Goal: Information Seeking & Learning: Learn about a topic

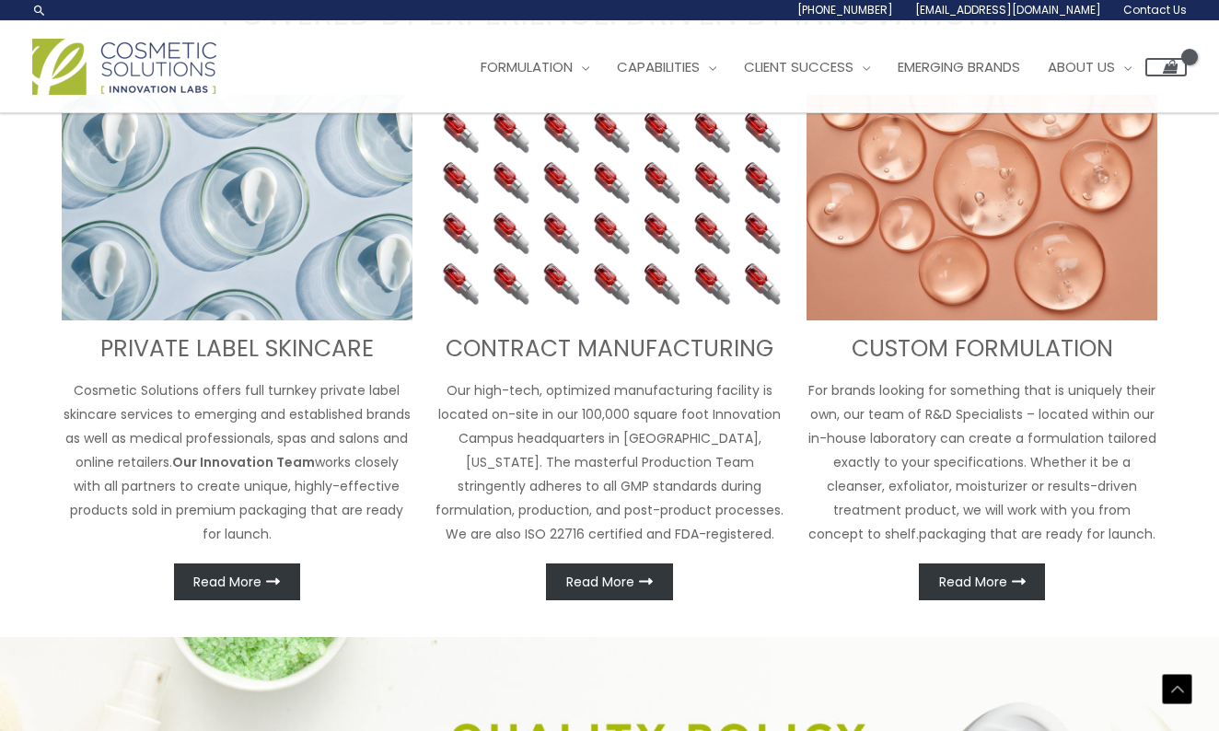
scroll to position [614, 0]
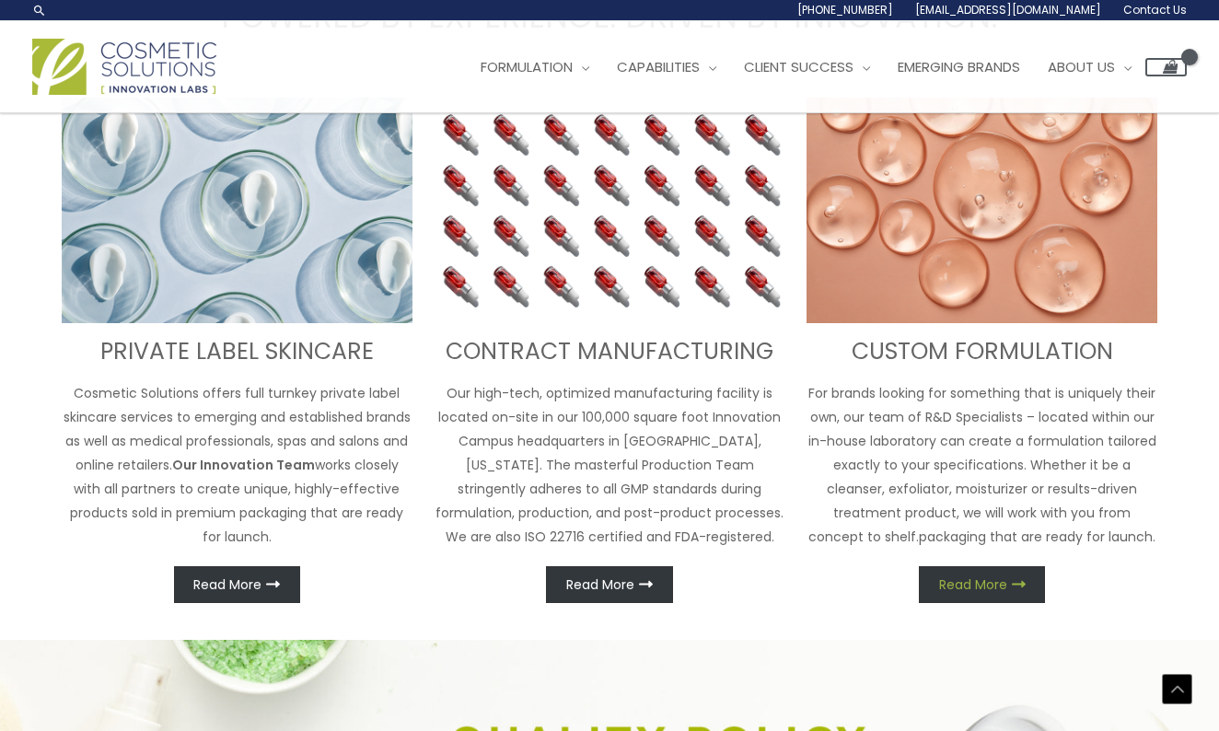
click at [979, 593] on link "Read More" at bounding box center [982, 584] width 126 height 37
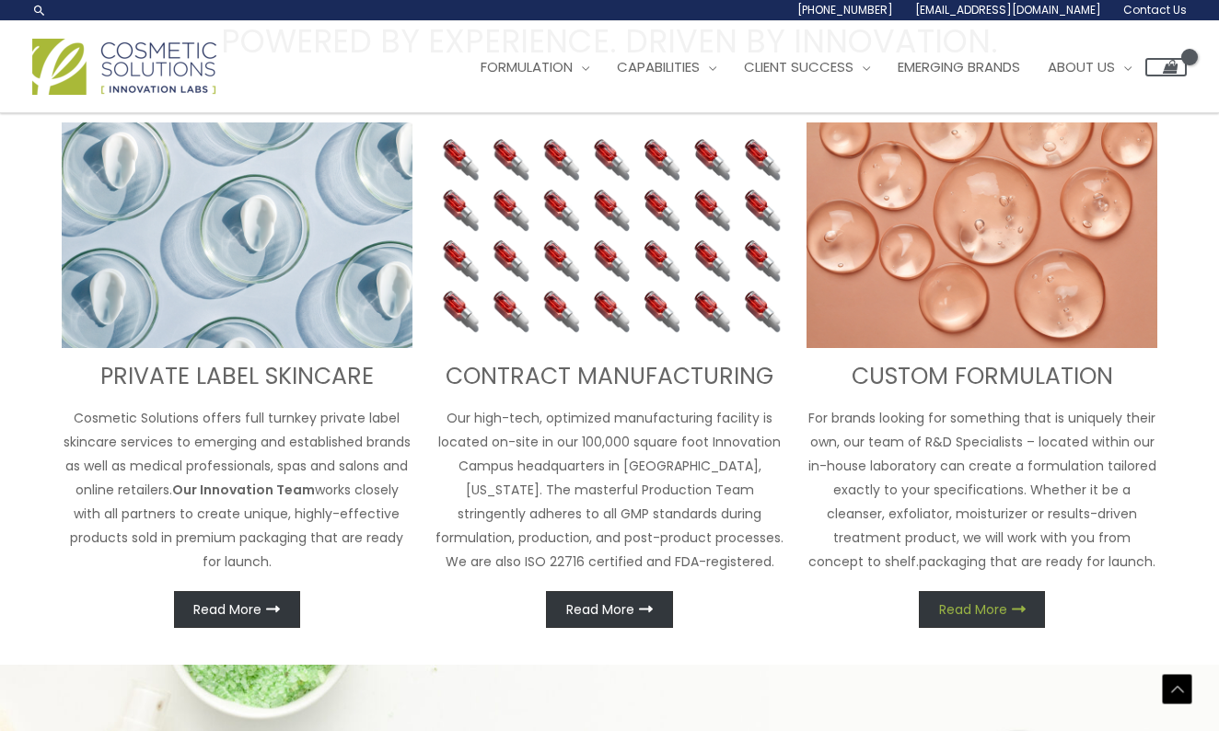
click at [997, 618] on link "Read More" at bounding box center [982, 609] width 126 height 37
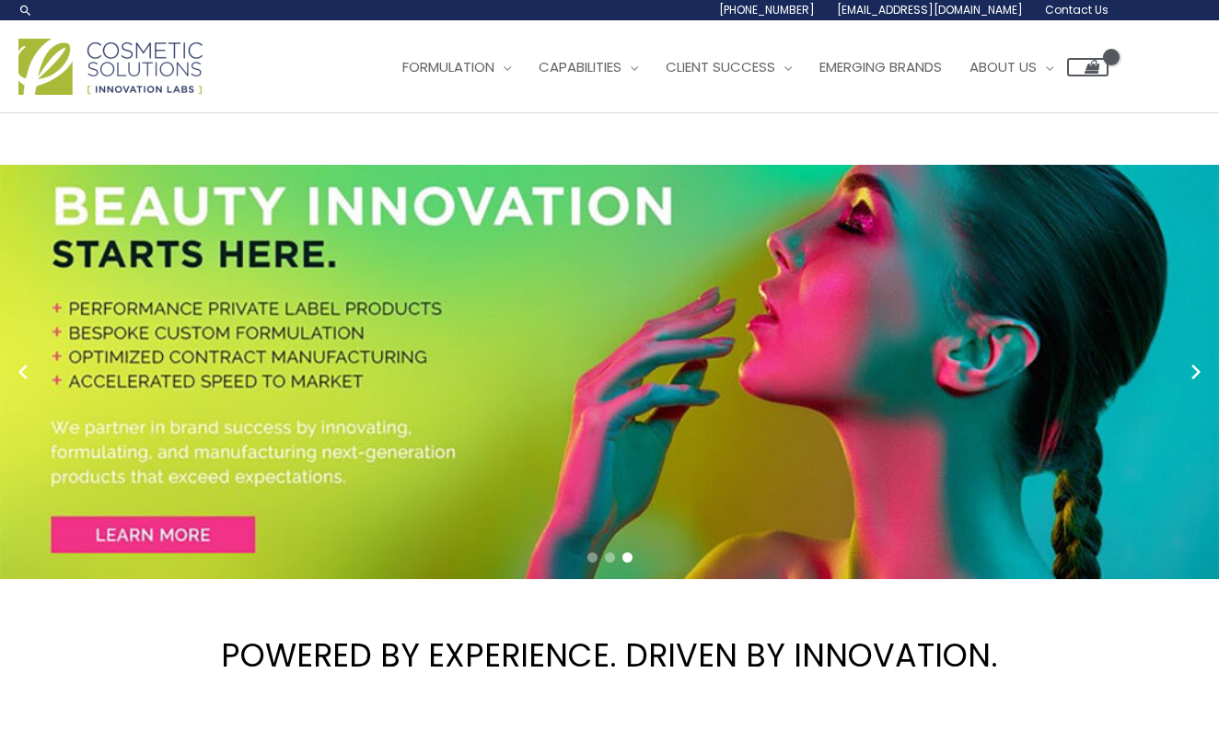
scroll to position [0, 0]
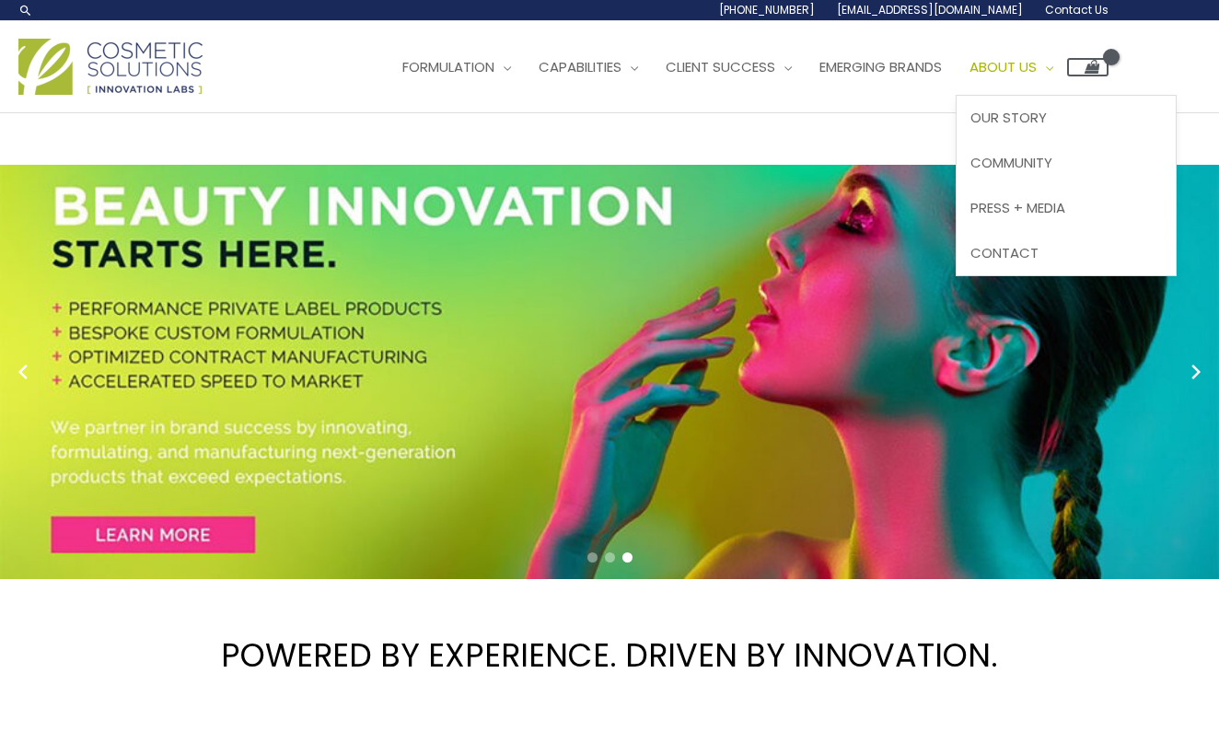
click at [1037, 64] on span "About Us" at bounding box center [1003, 66] width 67 height 19
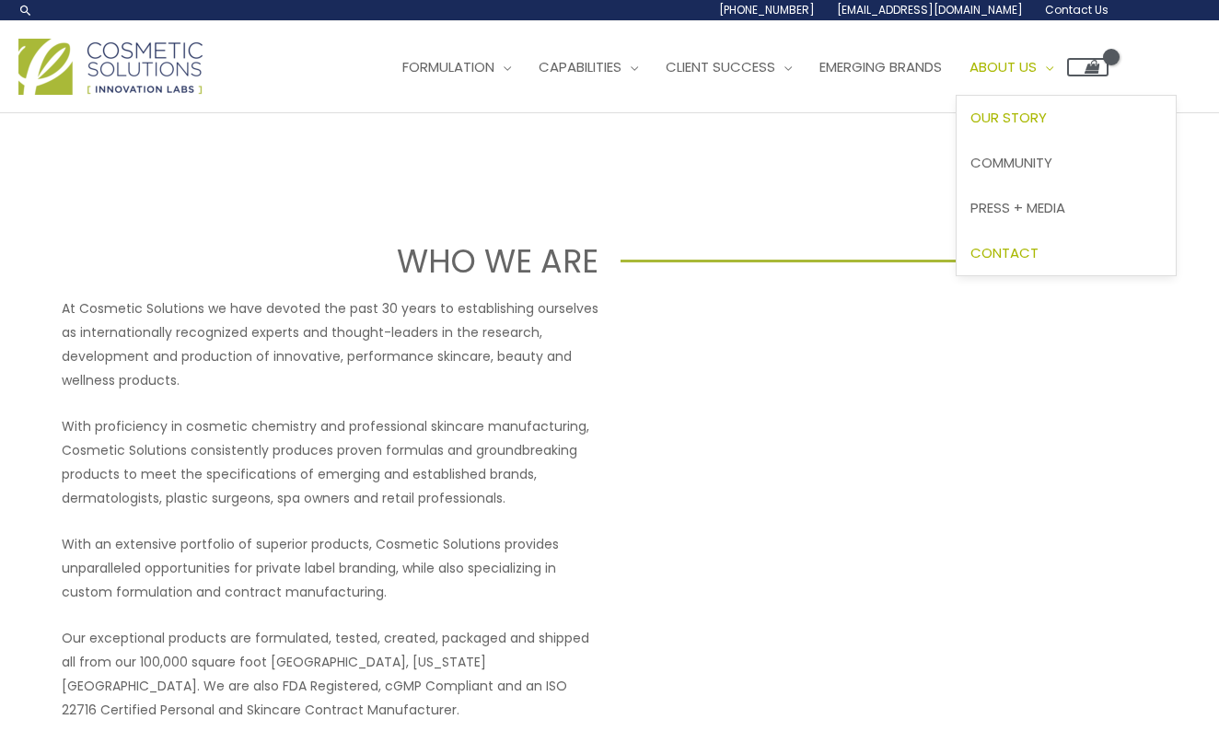
click at [1019, 250] on span "Contact" at bounding box center [1005, 252] width 68 height 19
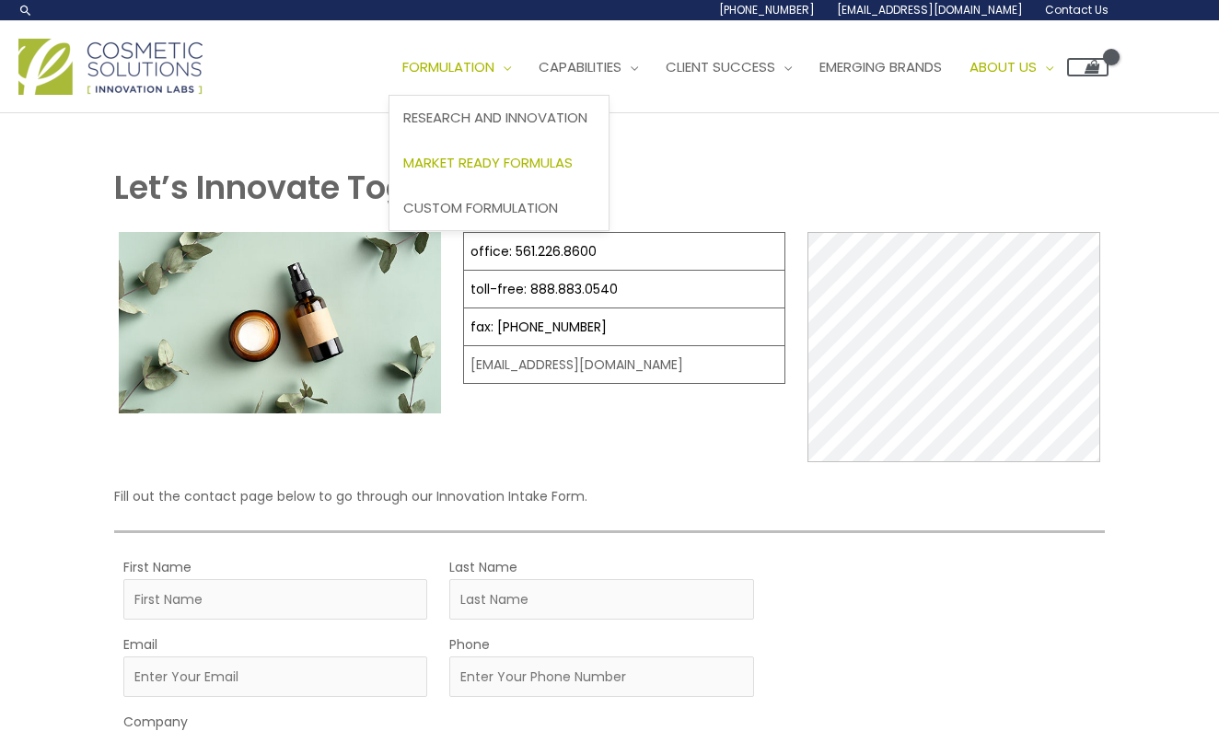
click at [540, 154] on span "Market Ready Formulas" at bounding box center [487, 162] width 169 height 19
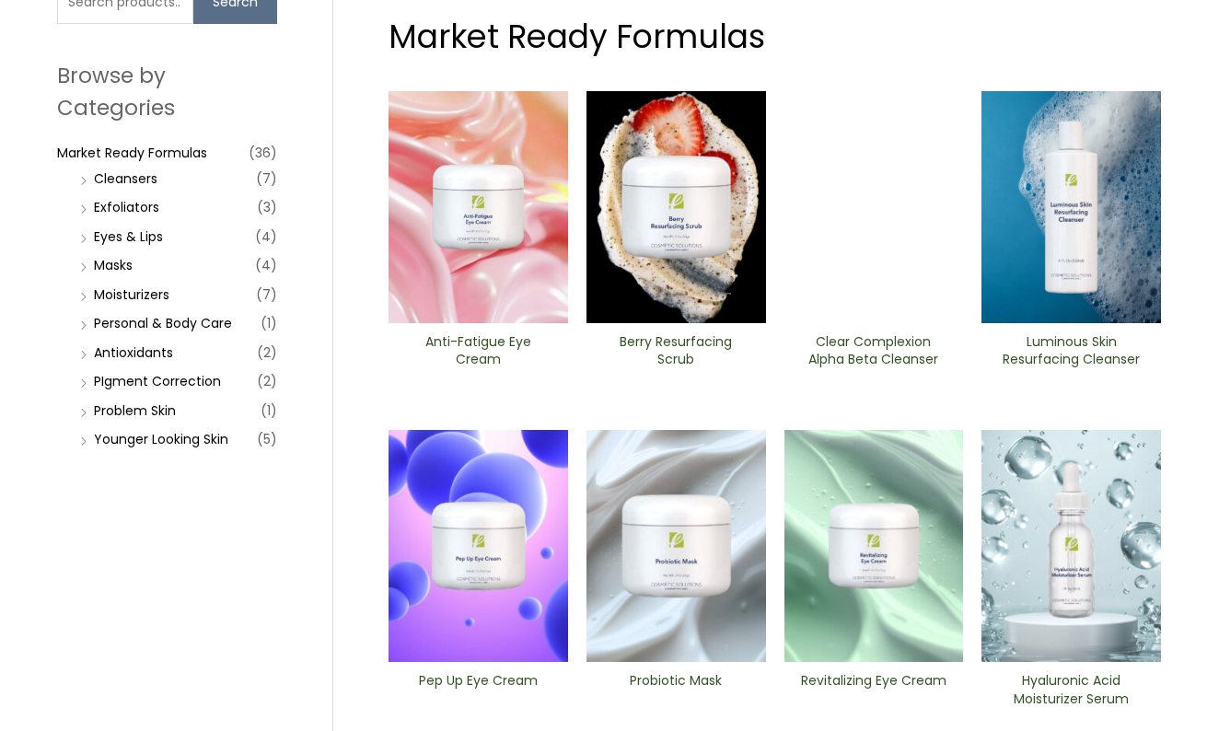
scroll to position [184, 0]
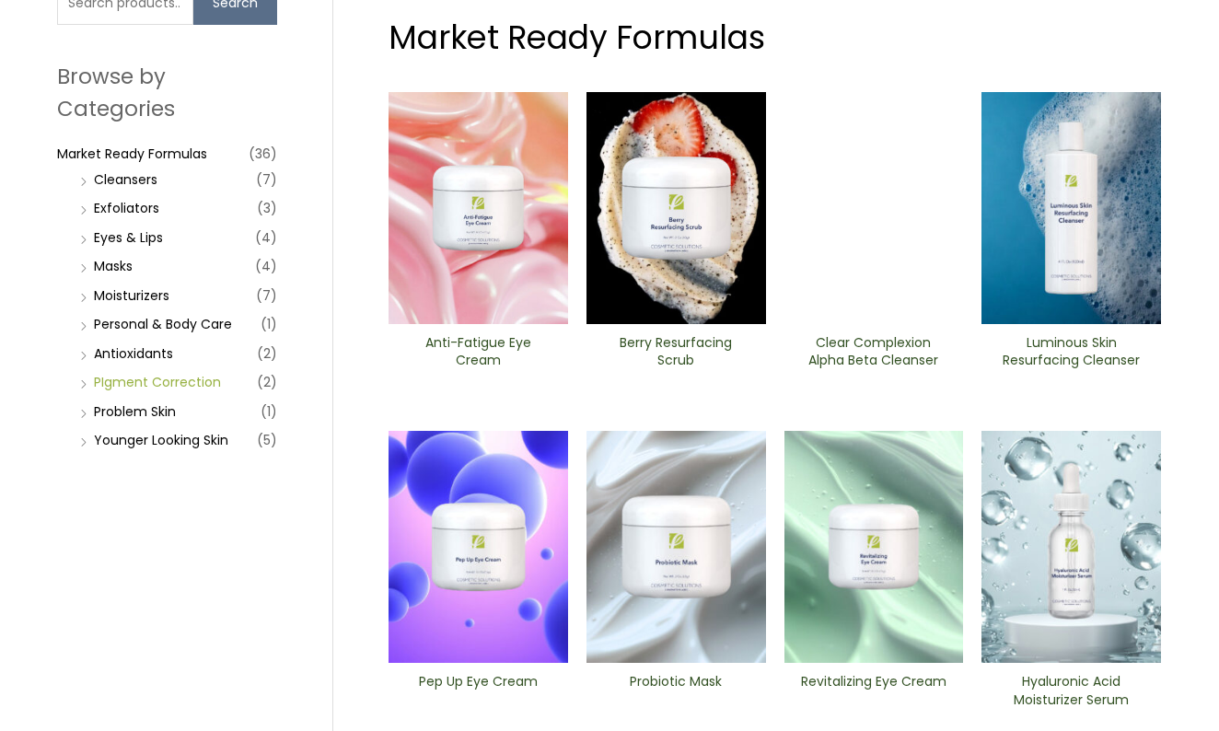
click at [195, 384] on link "PIgment Correction" at bounding box center [157, 382] width 127 height 18
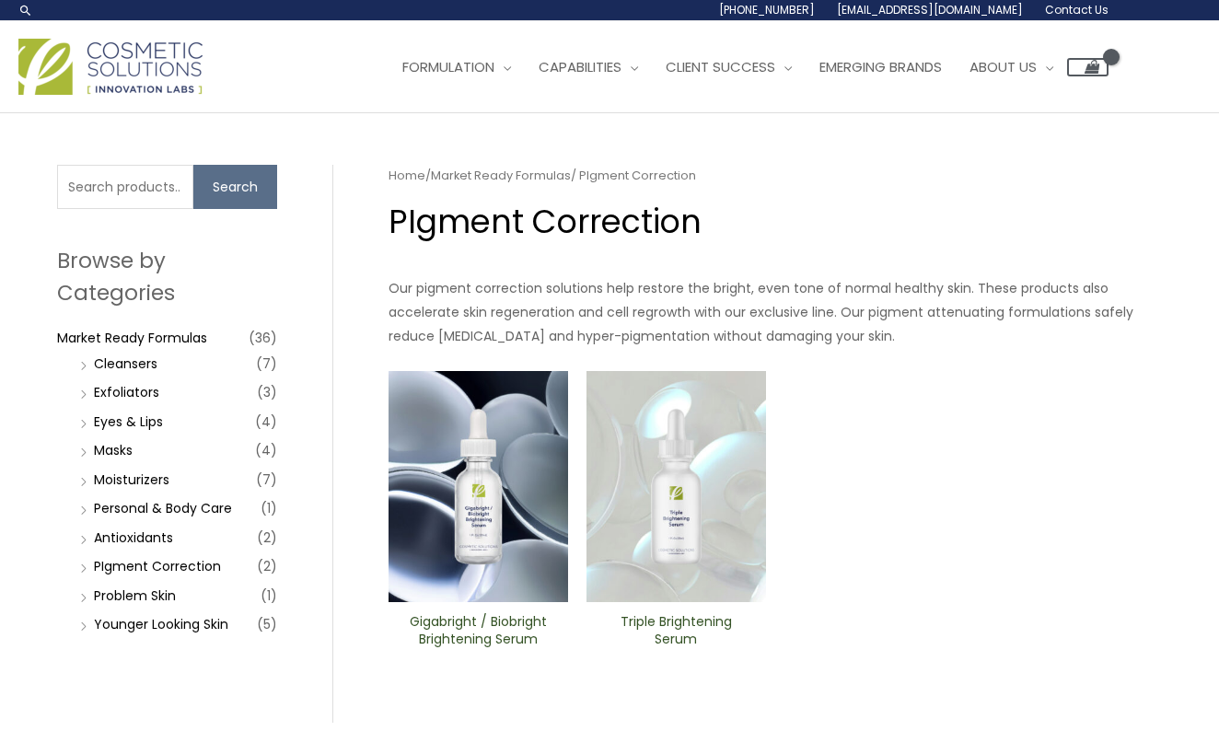
scroll to position [53, 0]
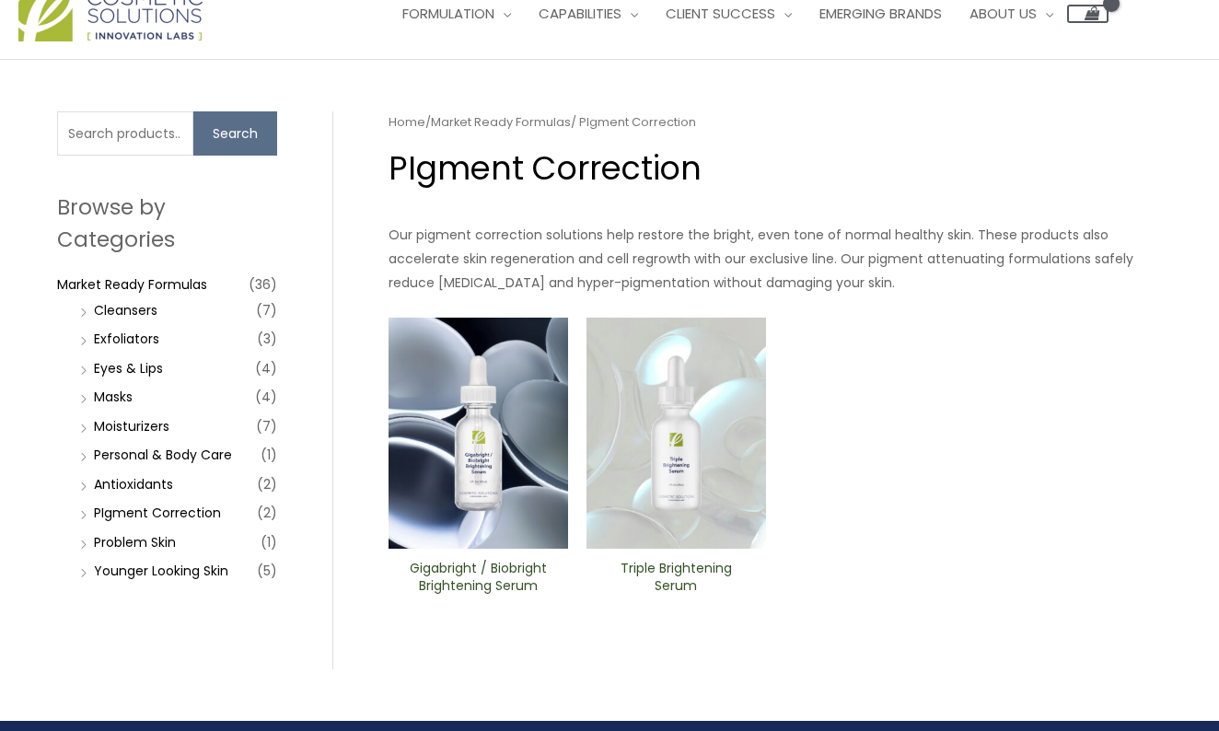
click at [673, 565] on h2 "Triple ​Brightening Serum" at bounding box center [676, 577] width 148 height 35
click at [159, 577] on link "Younger Looking Skin" at bounding box center [161, 571] width 134 height 18
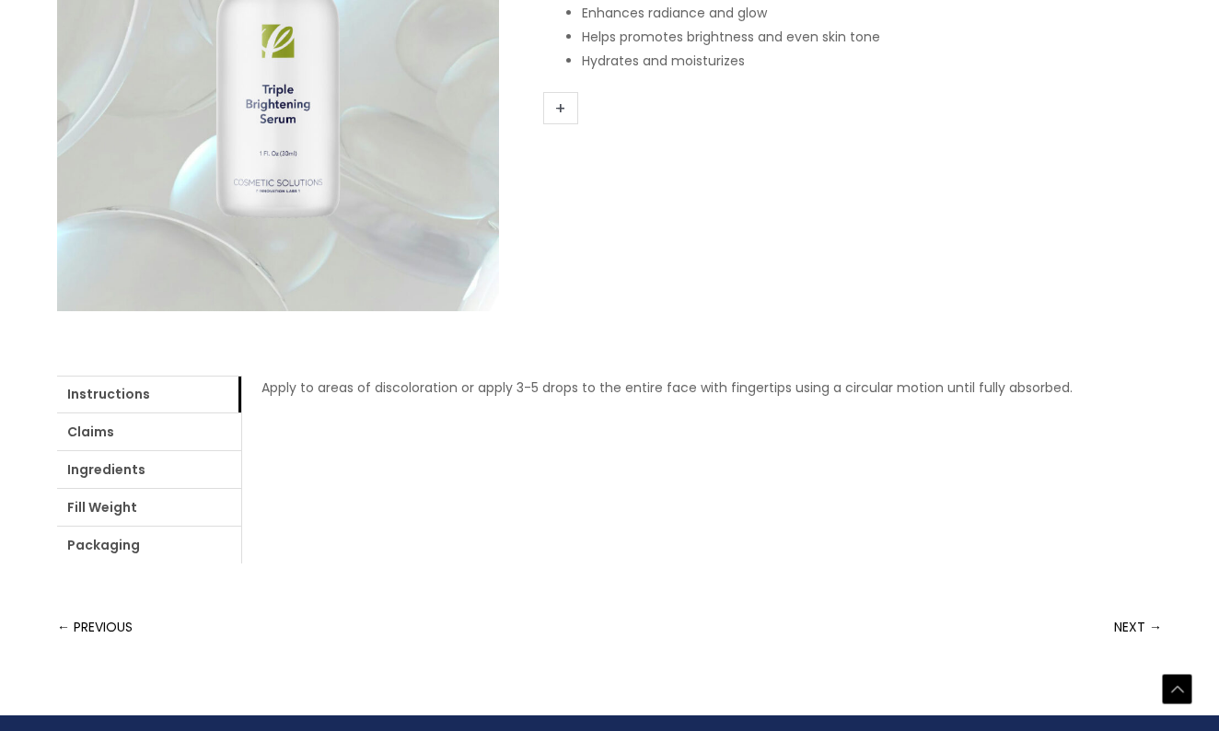
scroll to position [483, 0]
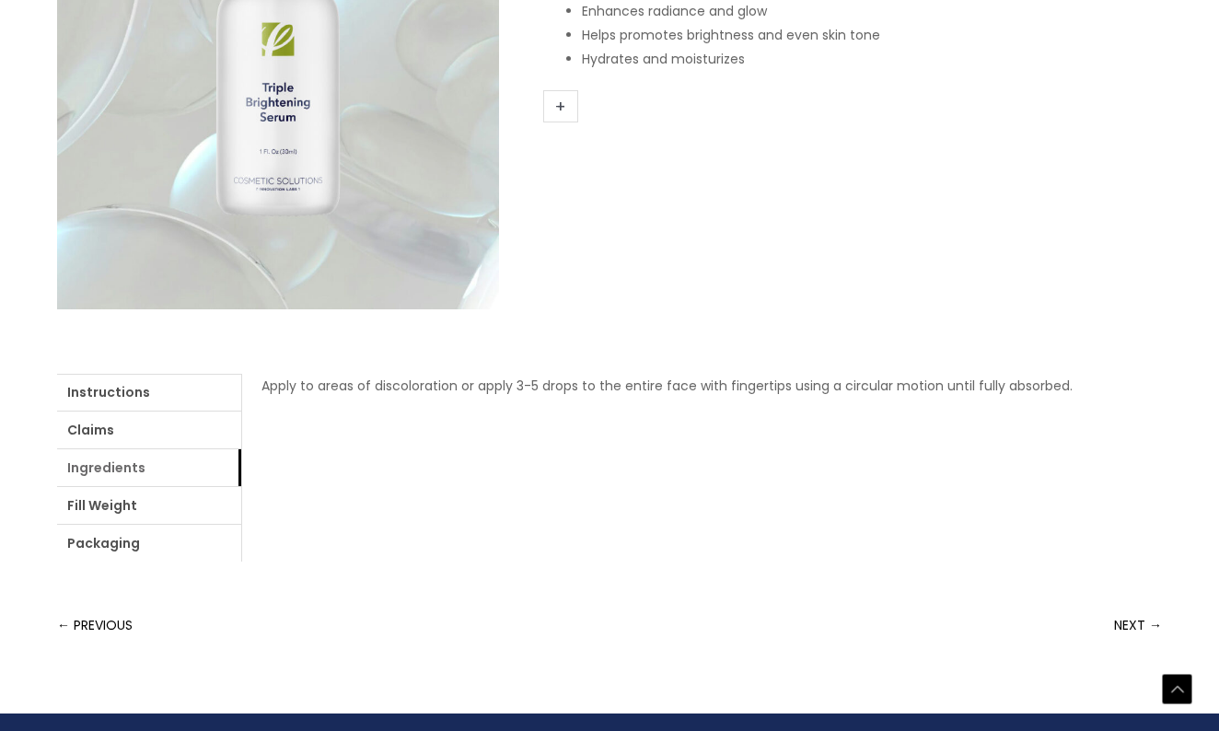
click at [98, 474] on link "Ingredients" at bounding box center [149, 467] width 184 height 37
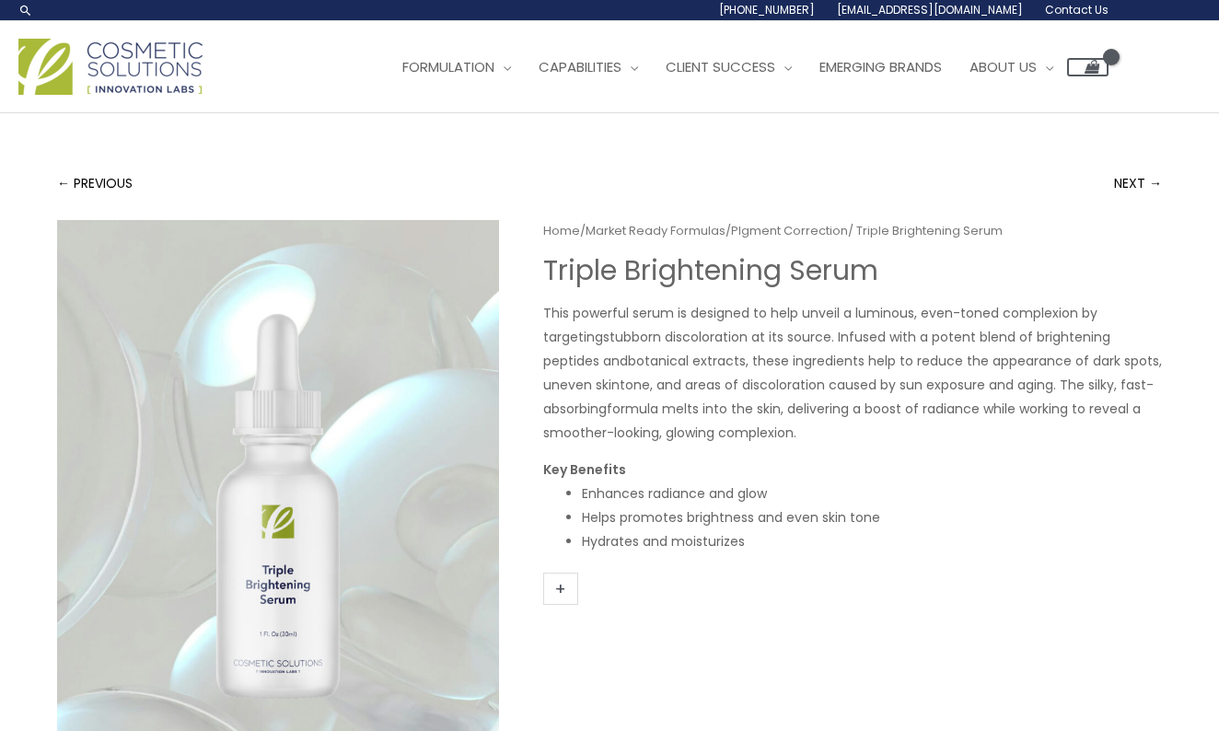
scroll to position [0, 0]
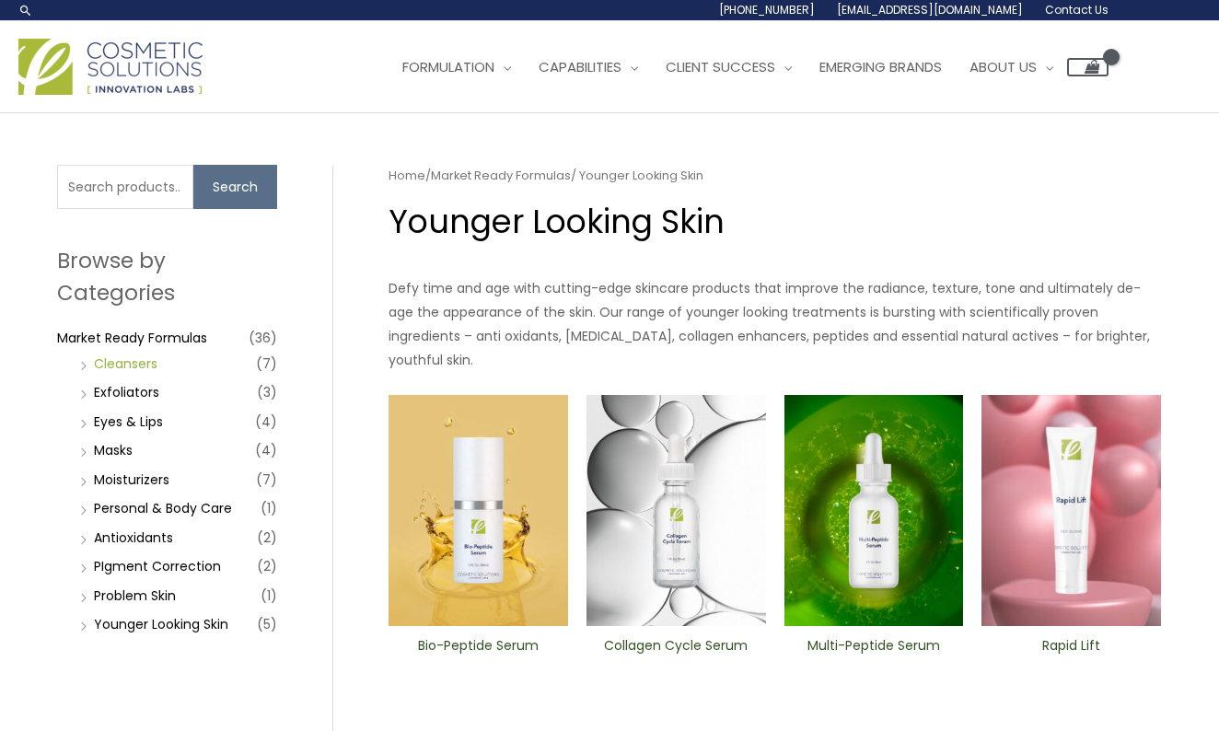
click at [135, 359] on link "Cleansers" at bounding box center [126, 364] width 64 height 18
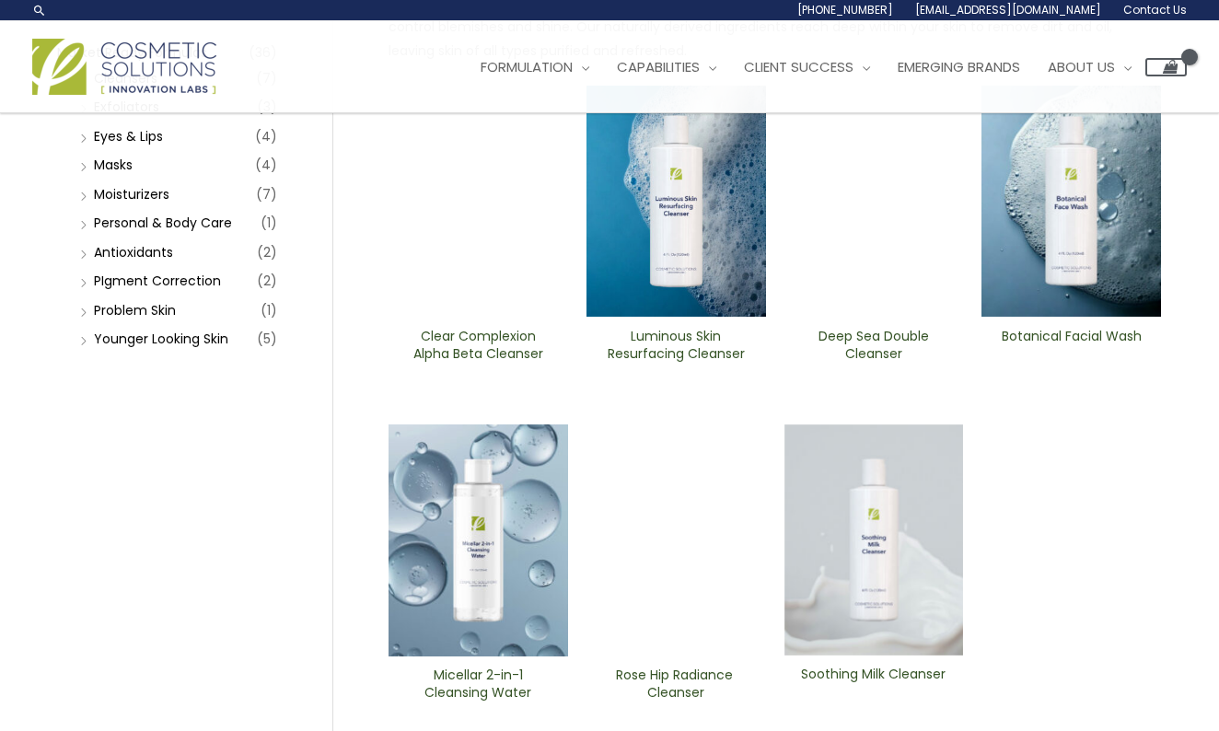
scroll to position [270, 0]
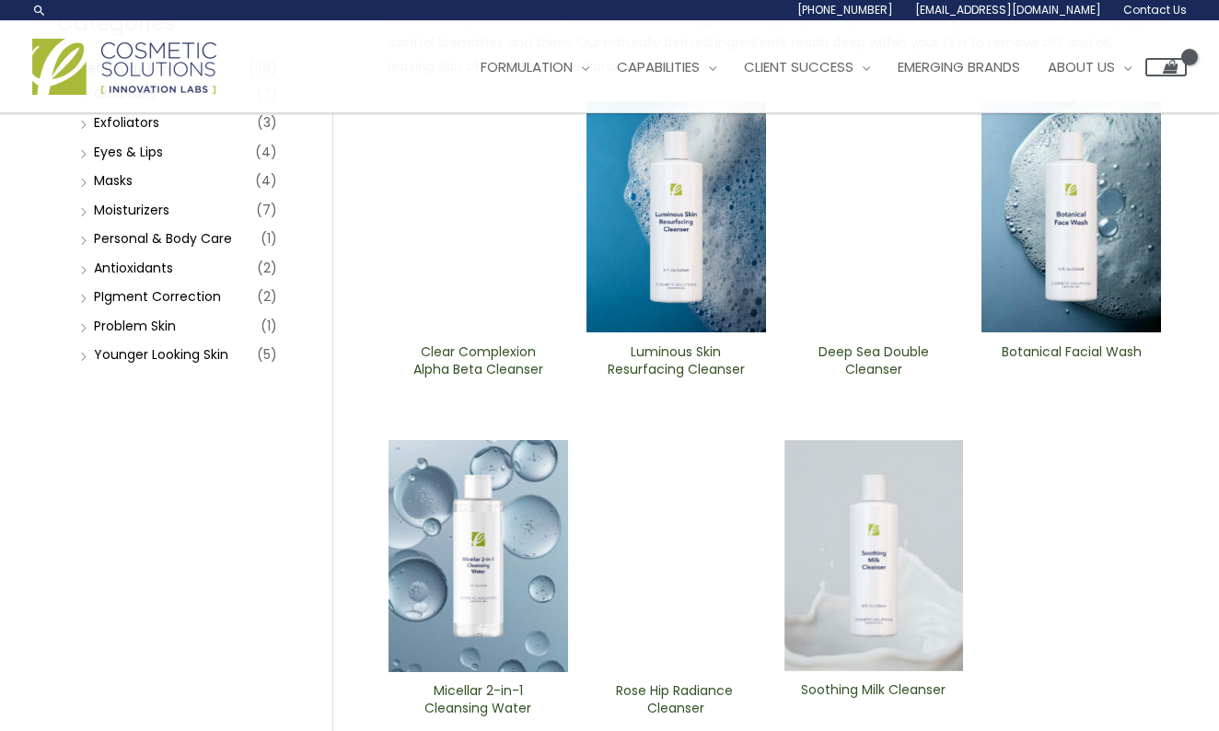
click at [497, 593] on img at bounding box center [479, 556] width 180 height 232
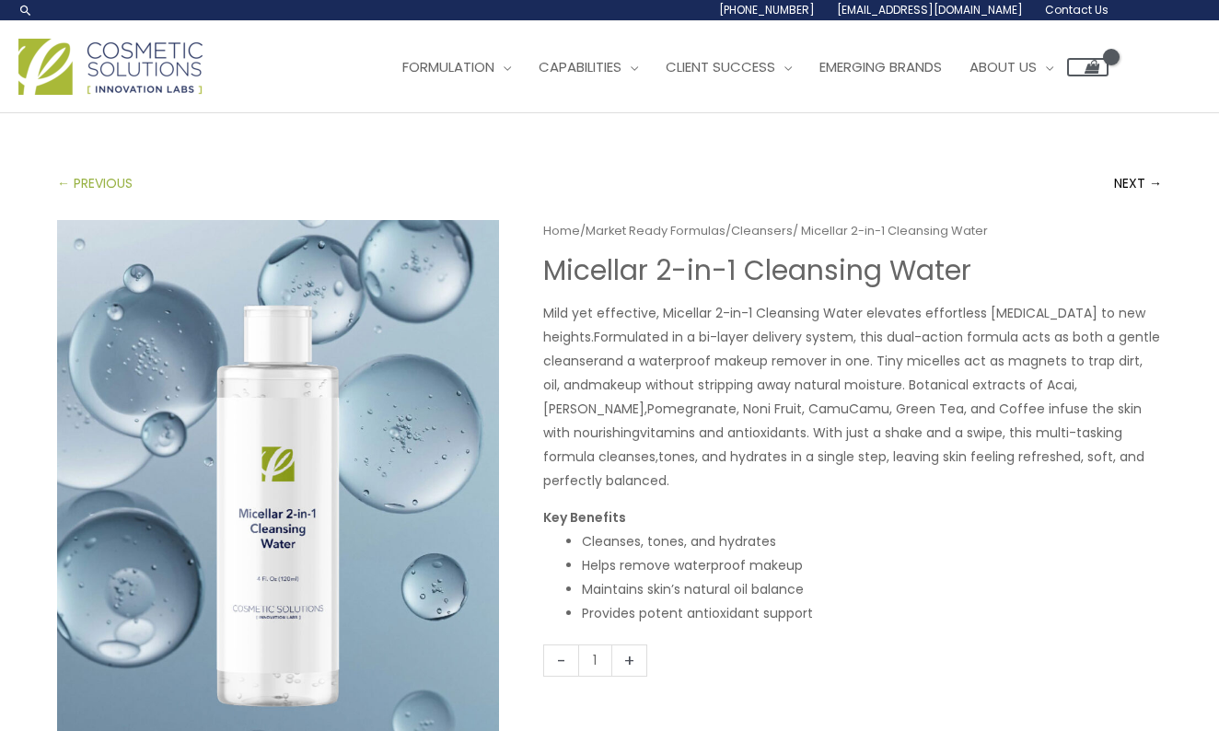
click at [90, 176] on link "← PREVIOUS" at bounding box center [95, 183] width 76 height 37
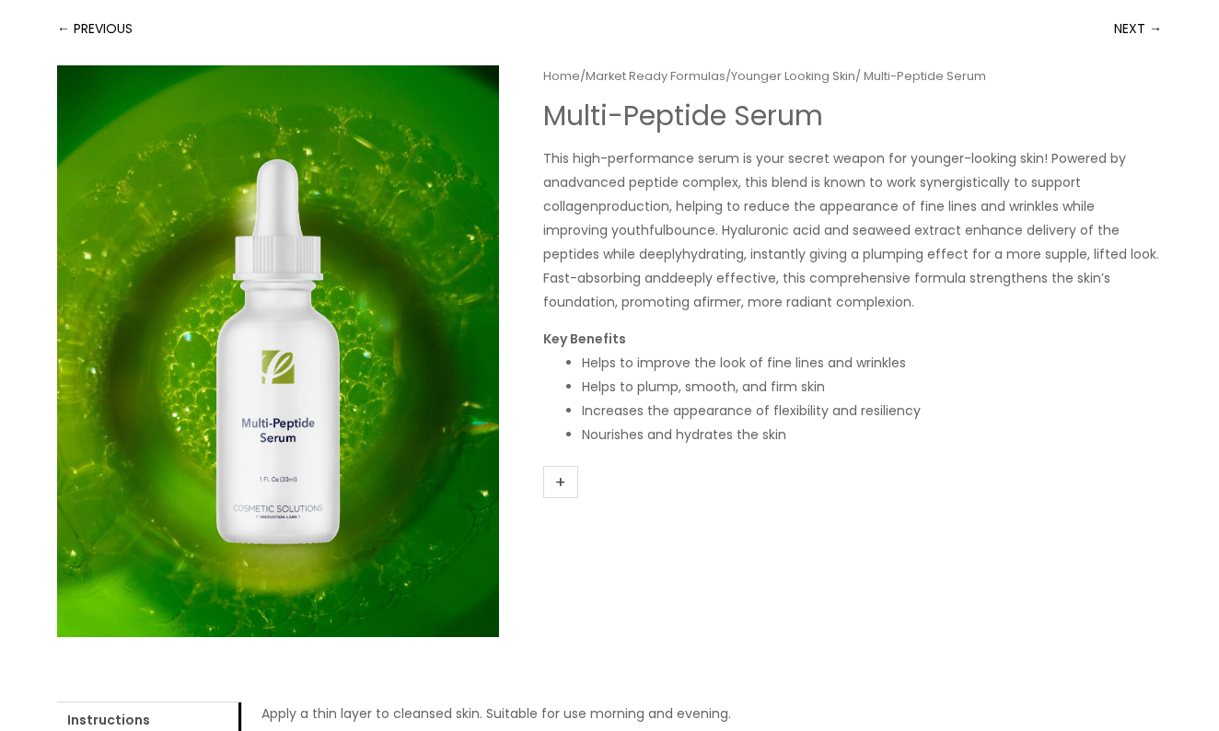
scroll to position [157, 0]
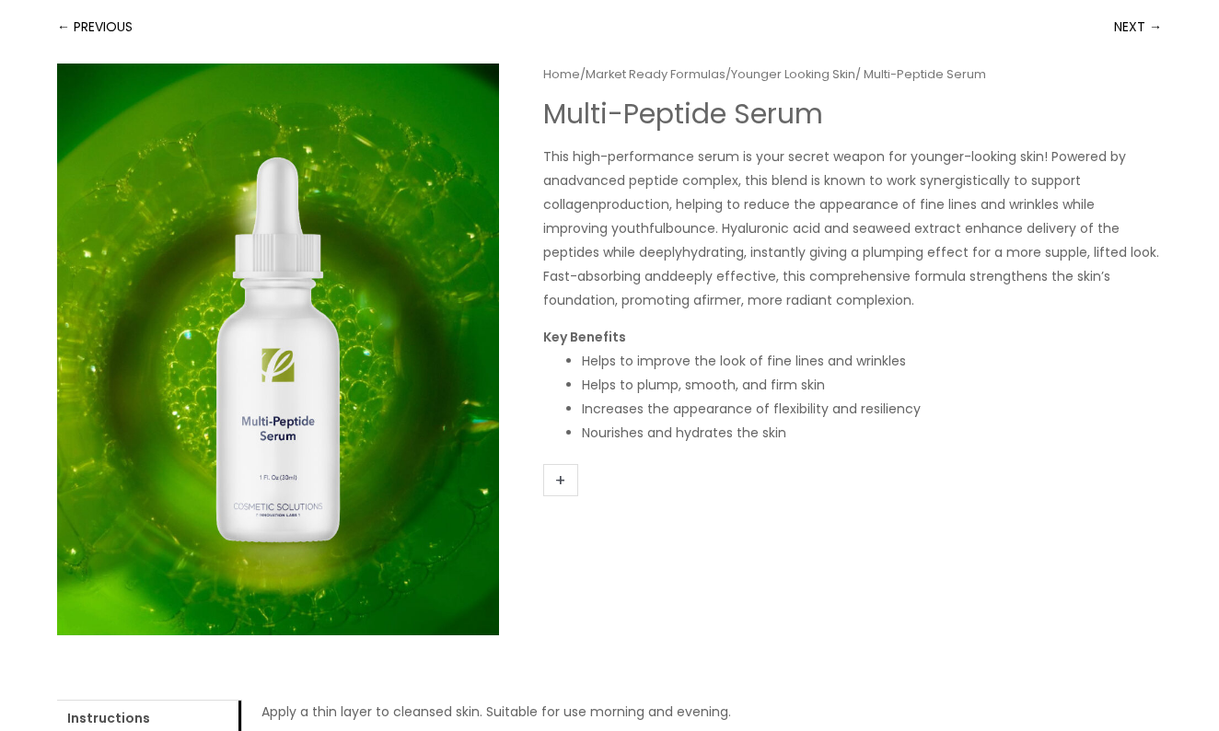
click at [821, 78] on link "Younger Looking Skin" at bounding box center [793, 73] width 124 height 17
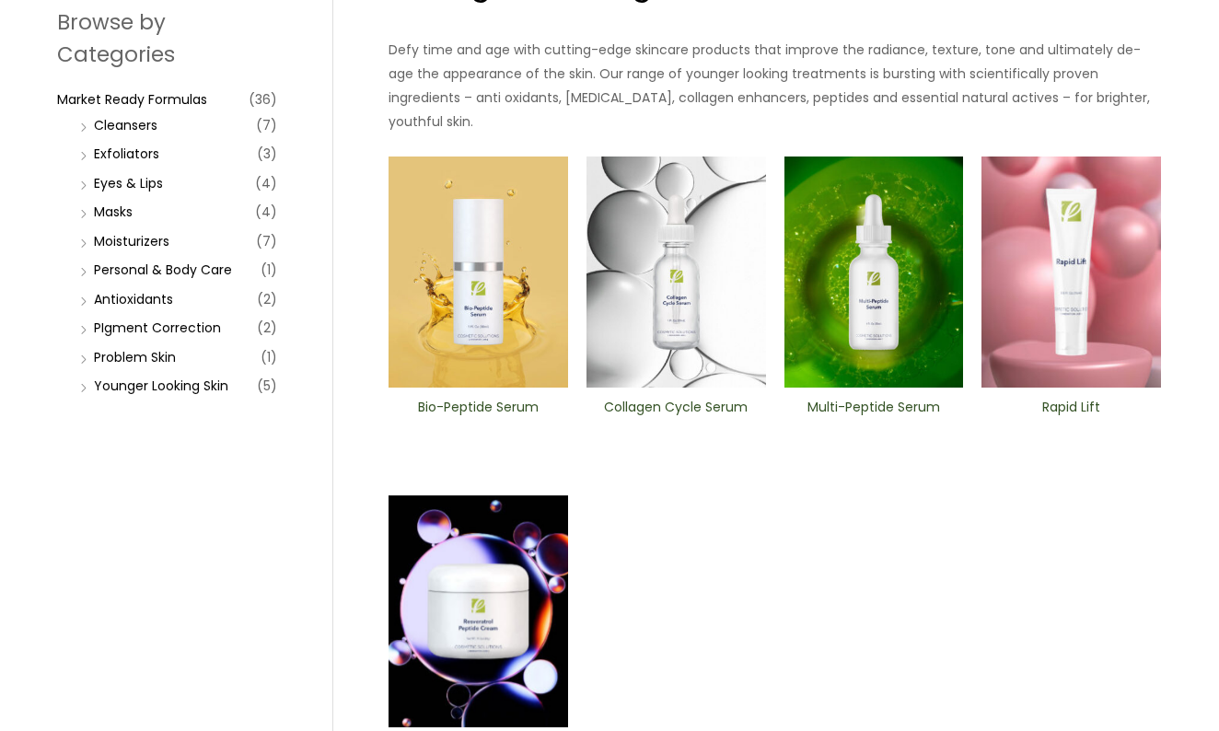
scroll to position [337, 0]
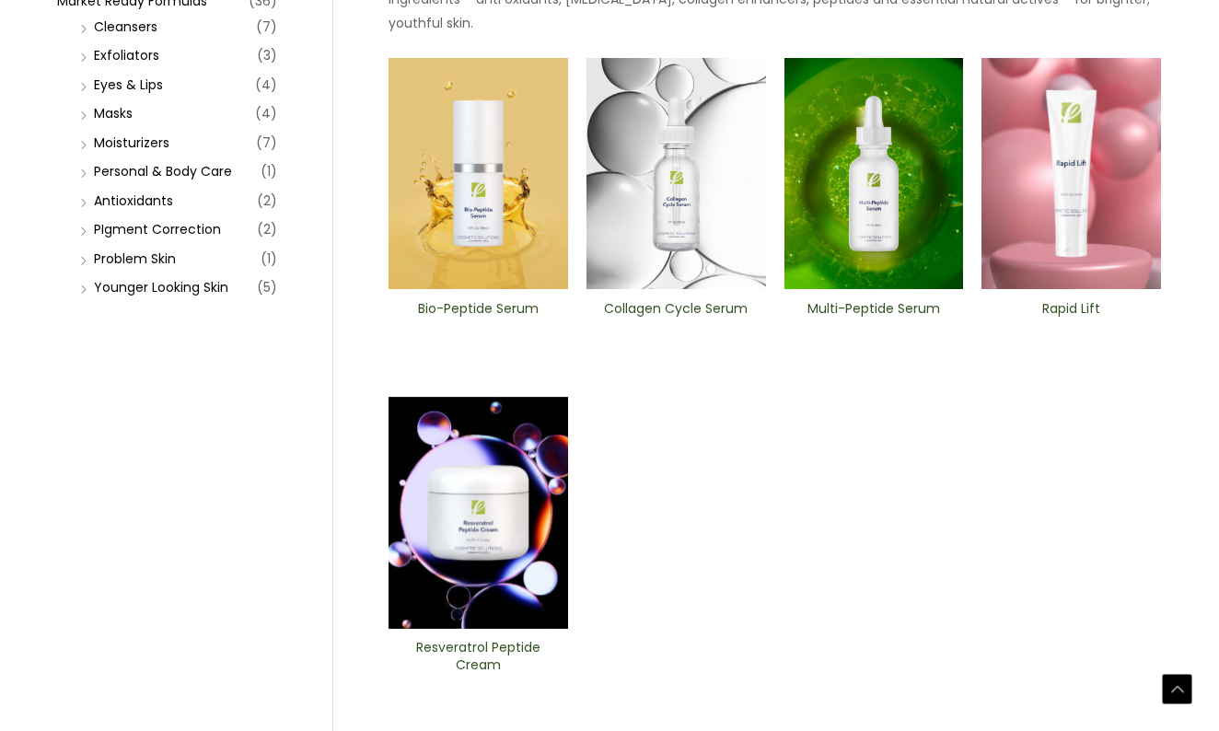
click at [501, 639] on h2 "Resveratrol Peptide Cream" at bounding box center [478, 656] width 148 height 35
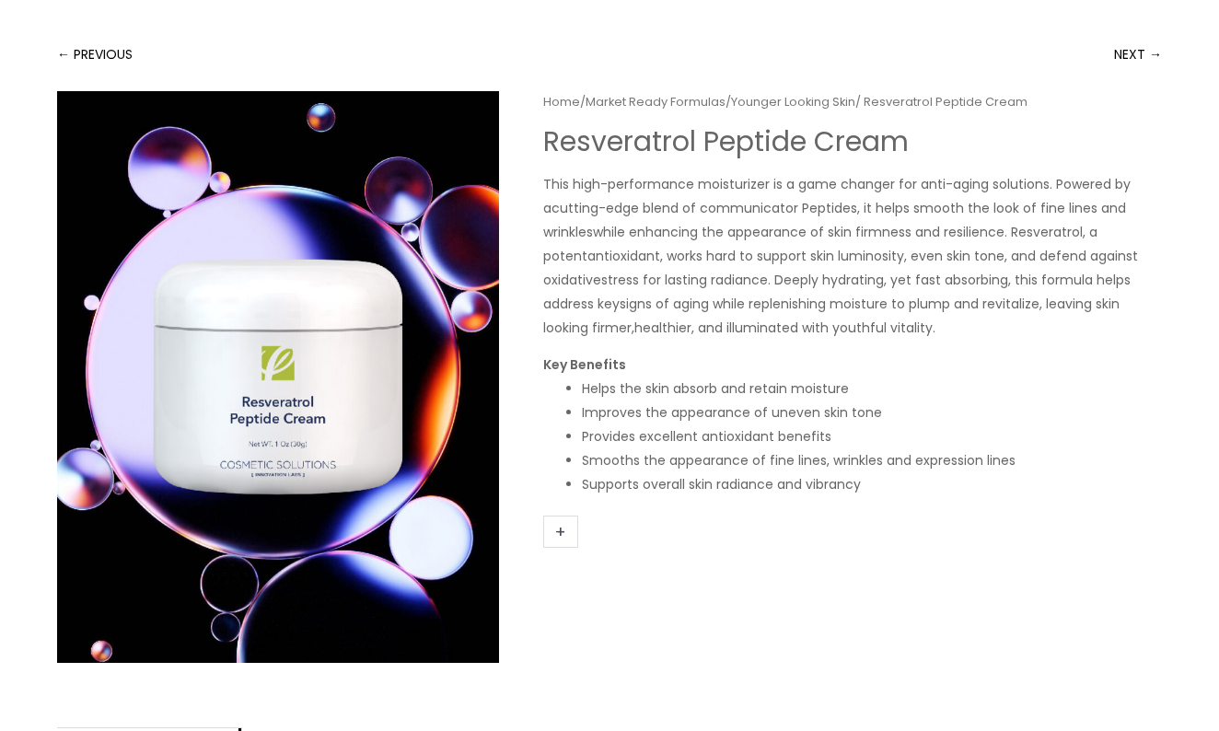
scroll to position [130, 0]
